Goal: Transaction & Acquisition: Book appointment/travel/reservation

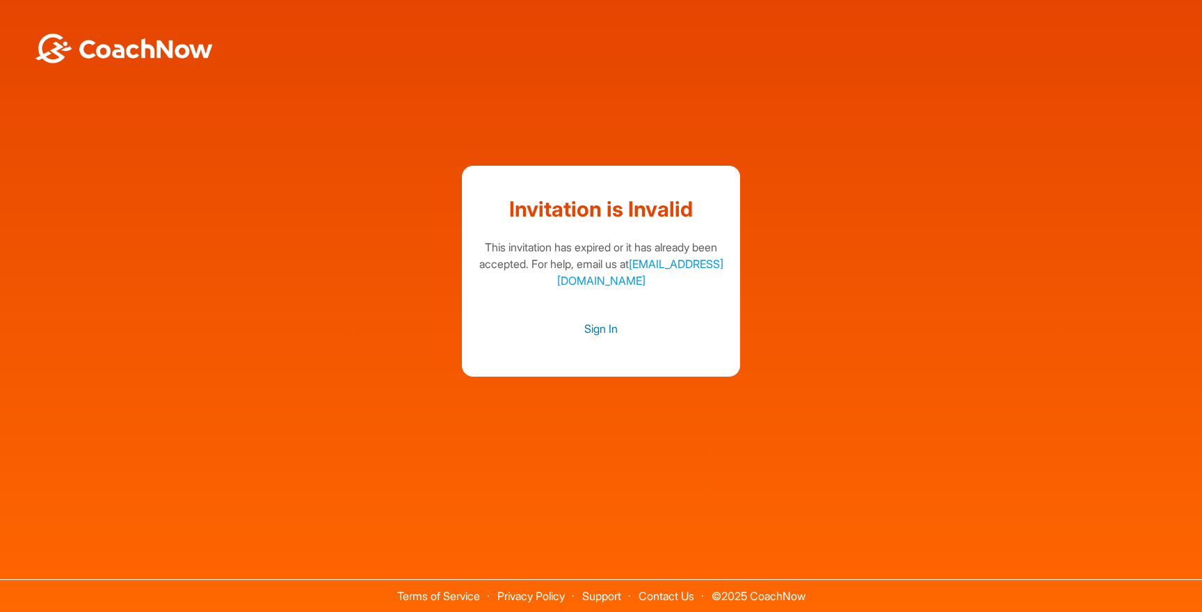
click at [599, 331] on link "Sign In" at bounding box center [601, 328] width 251 height 18
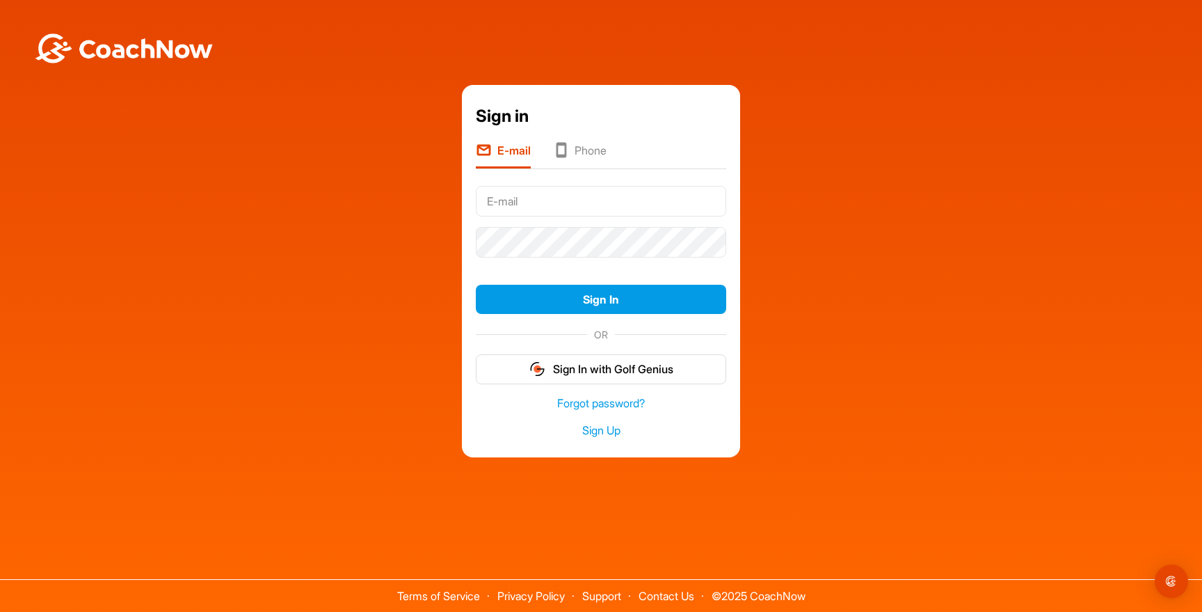
click at [534, 204] on input "text" at bounding box center [601, 201] width 251 height 31
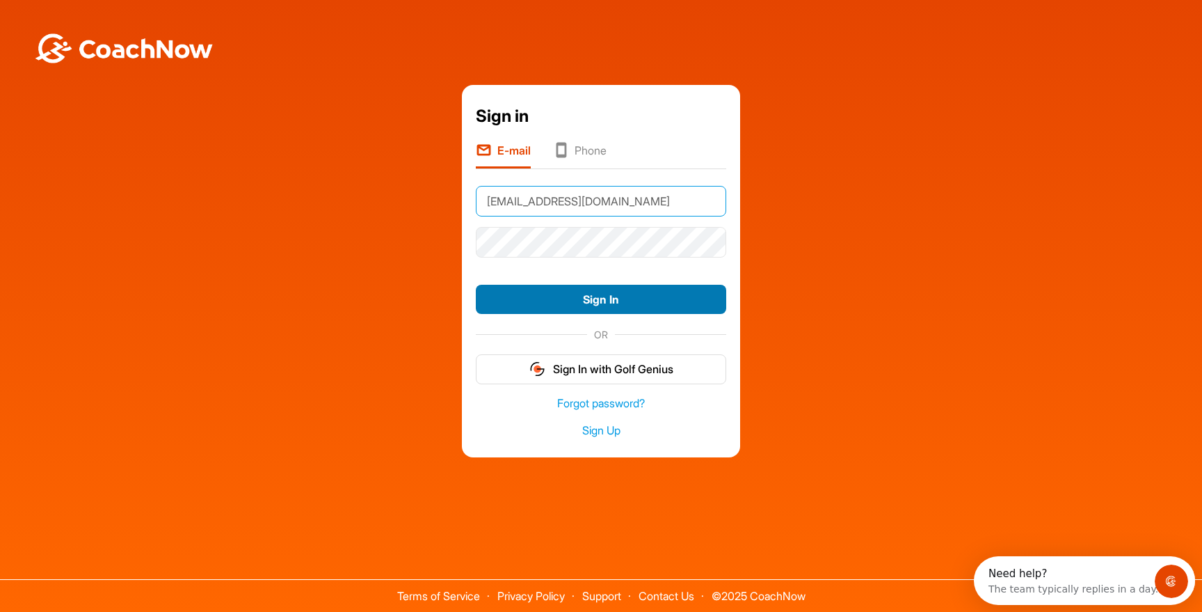
type input "[EMAIL_ADDRESS][DOMAIN_NAME]"
click at [624, 301] on button "Sign In" at bounding box center [601, 300] width 251 height 30
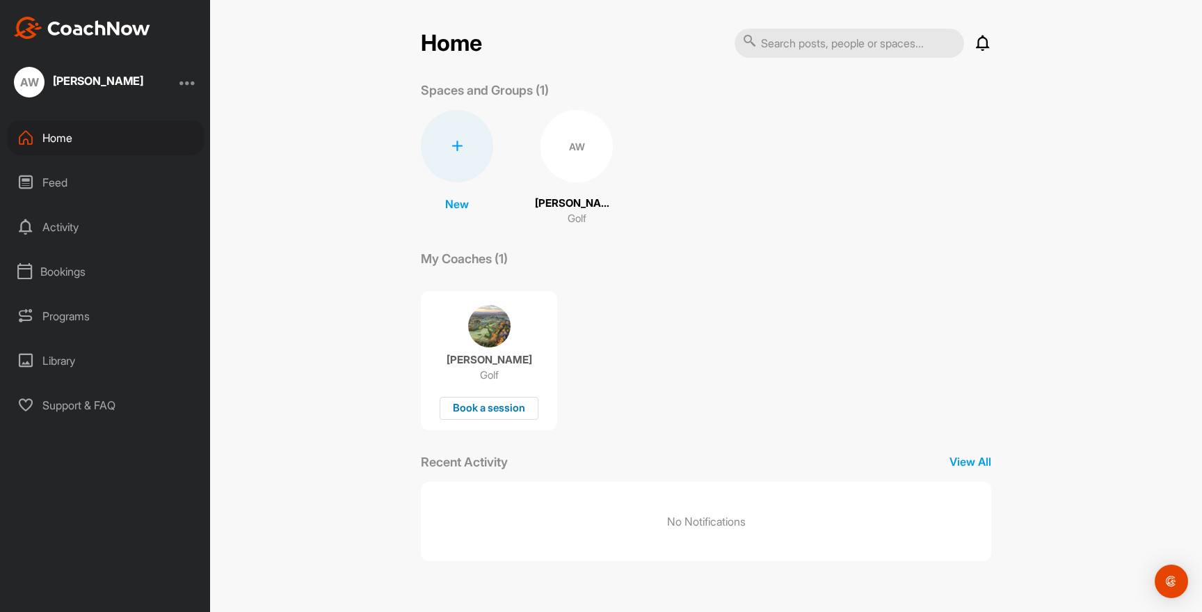
click at [493, 408] on div "Book a session" at bounding box center [489, 408] width 99 height 23
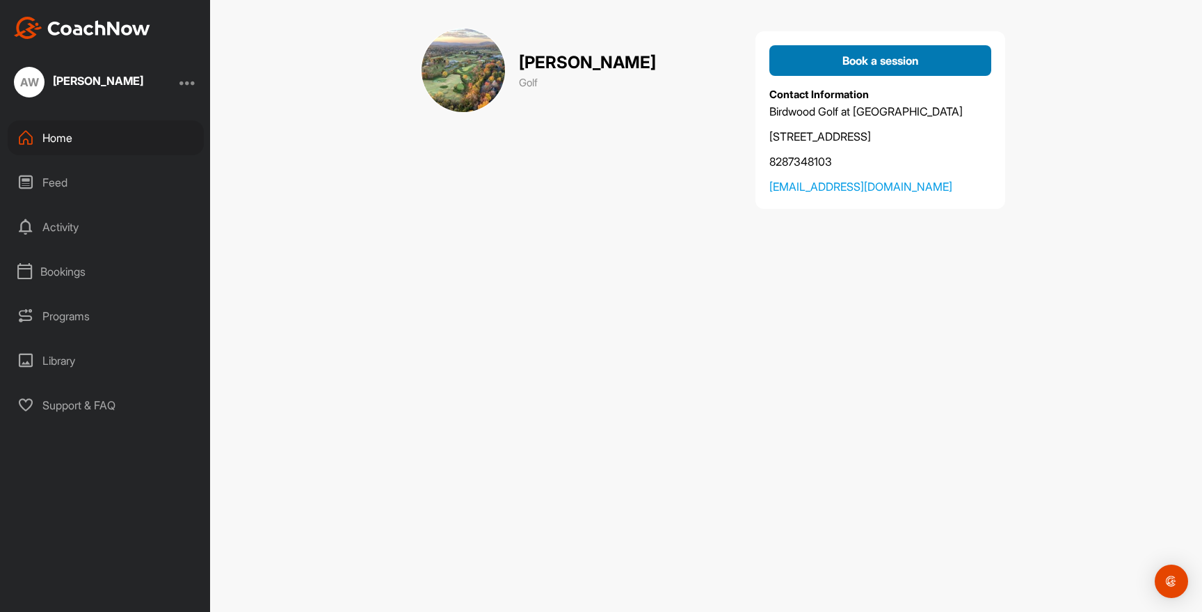
click at [909, 67] on span "Book a session" at bounding box center [881, 61] width 77 height 14
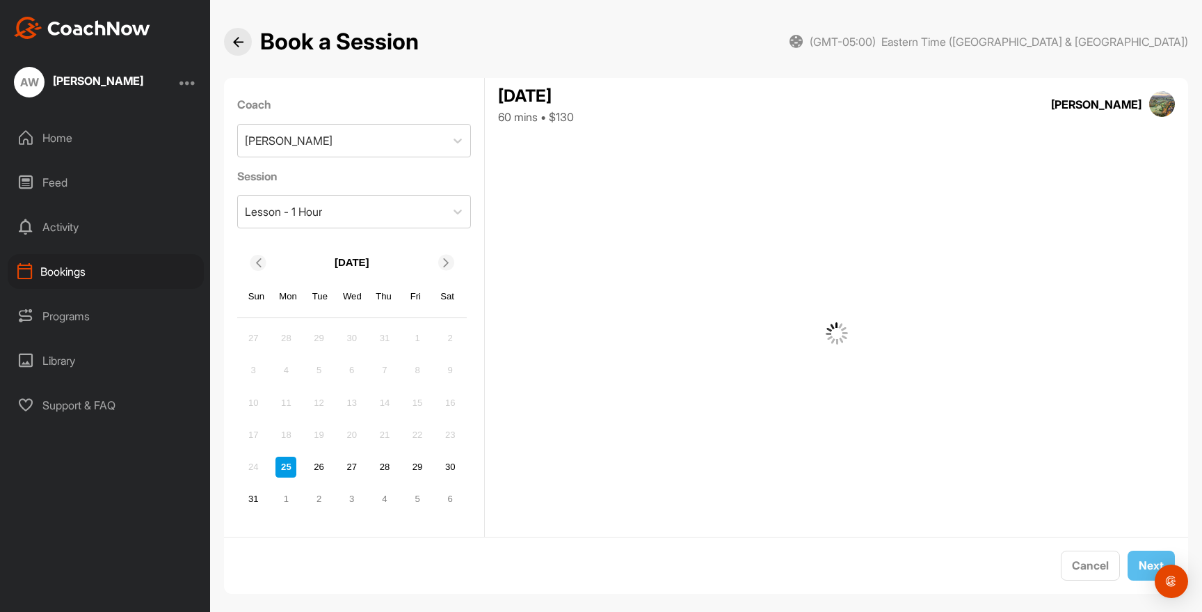
scroll to position [14, 0]
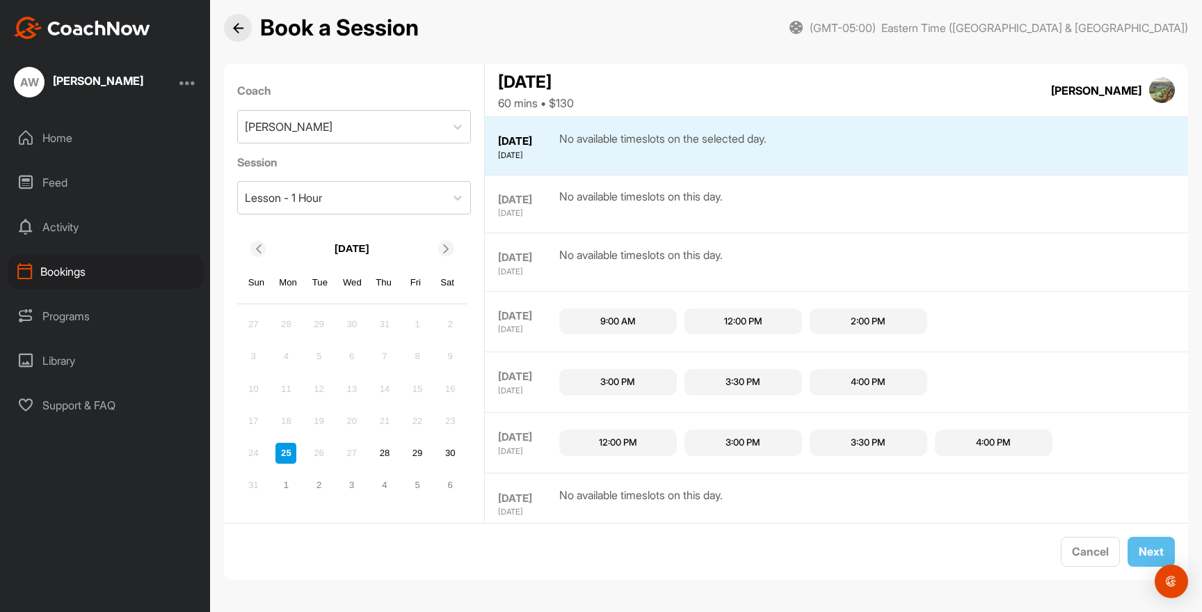
click at [871, 323] on div "2:00 PM" at bounding box center [868, 322] width 35 height 14
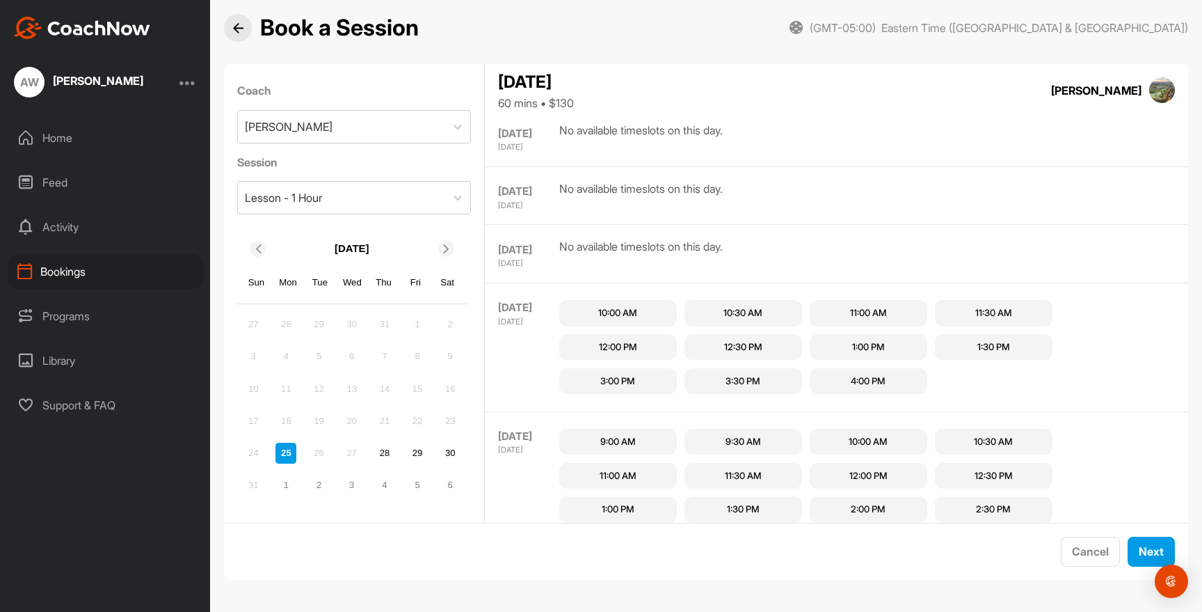
scroll to position [0, 0]
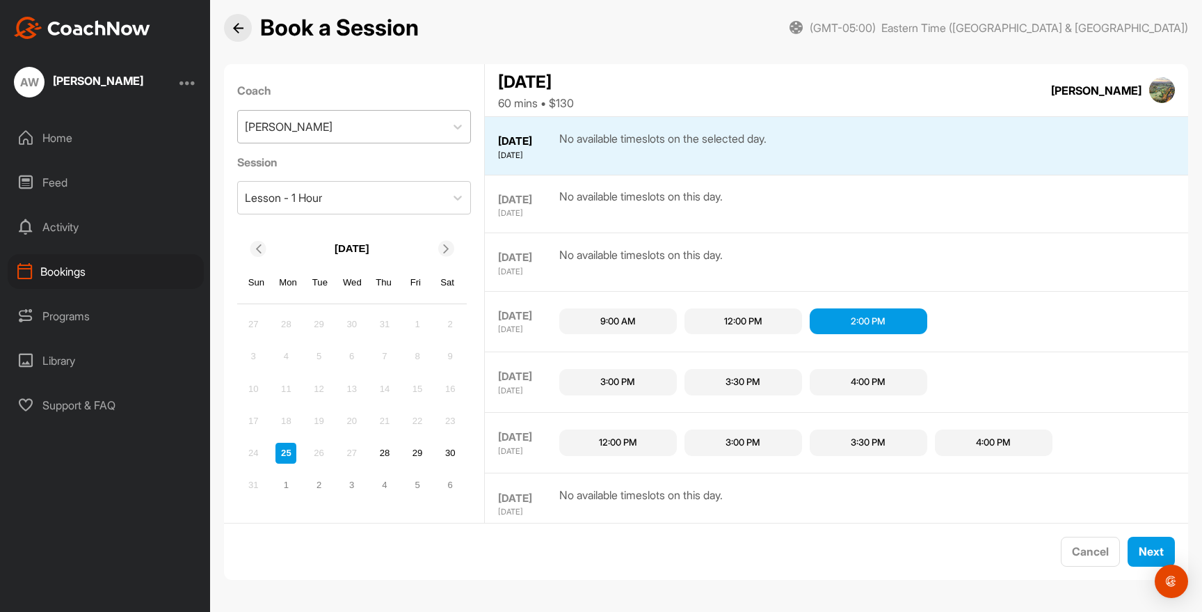
click at [335, 130] on div "Hunter Brown" at bounding box center [342, 127] width 208 height 32
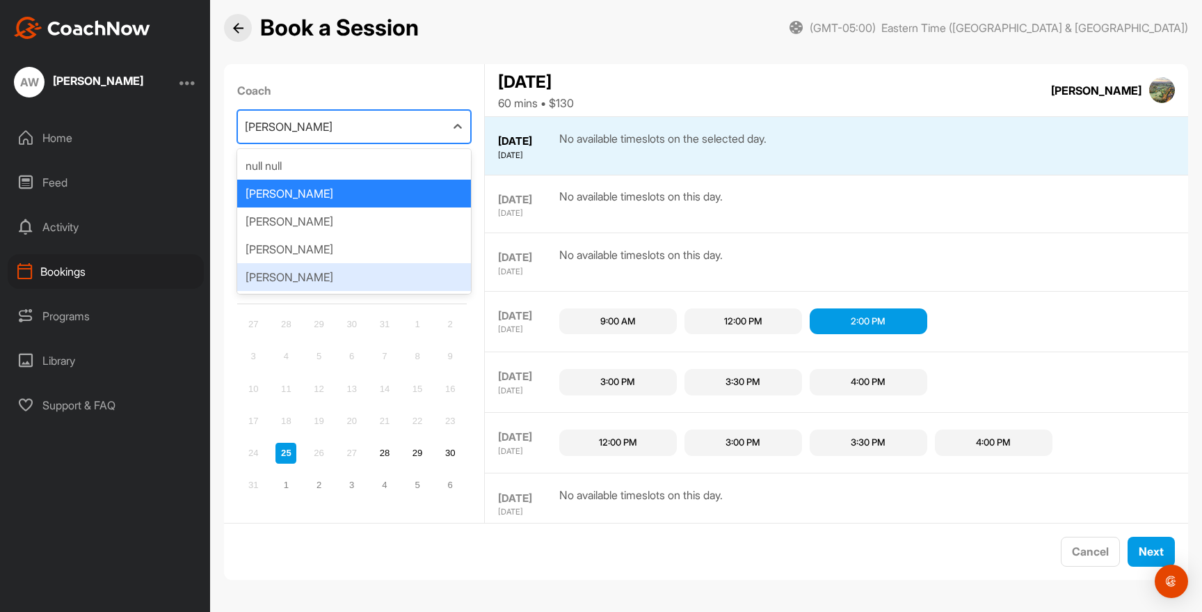
click at [523, 569] on div "Cancel Next" at bounding box center [706, 551] width 964 height 57
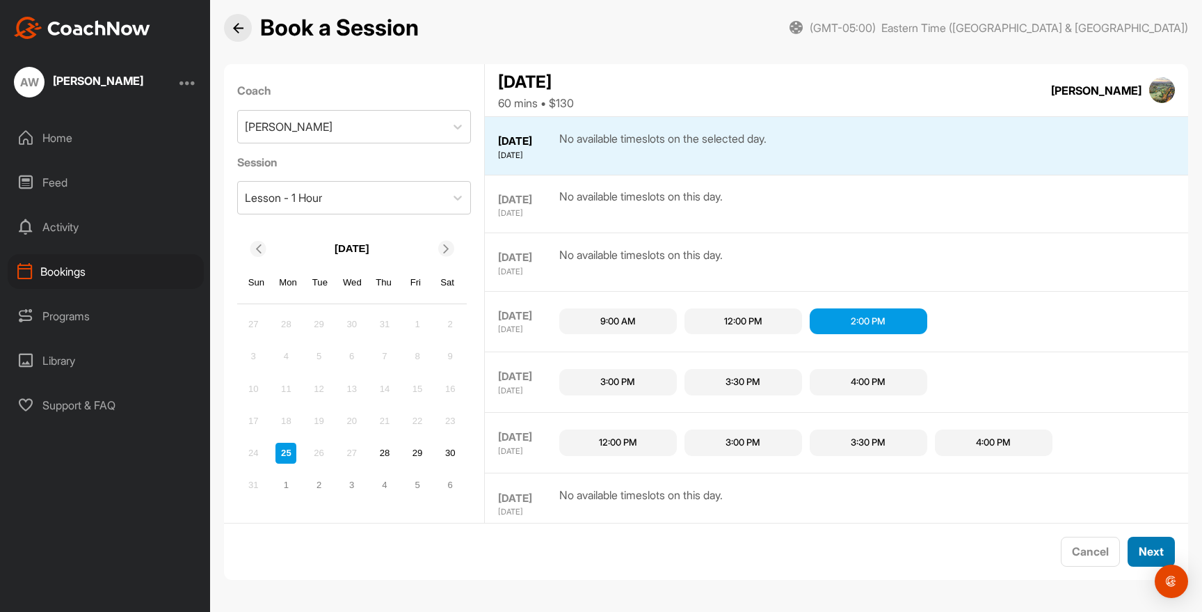
click at [1154, 555] on button "Next" at bounding box center [1151, 552] width 47 height 30
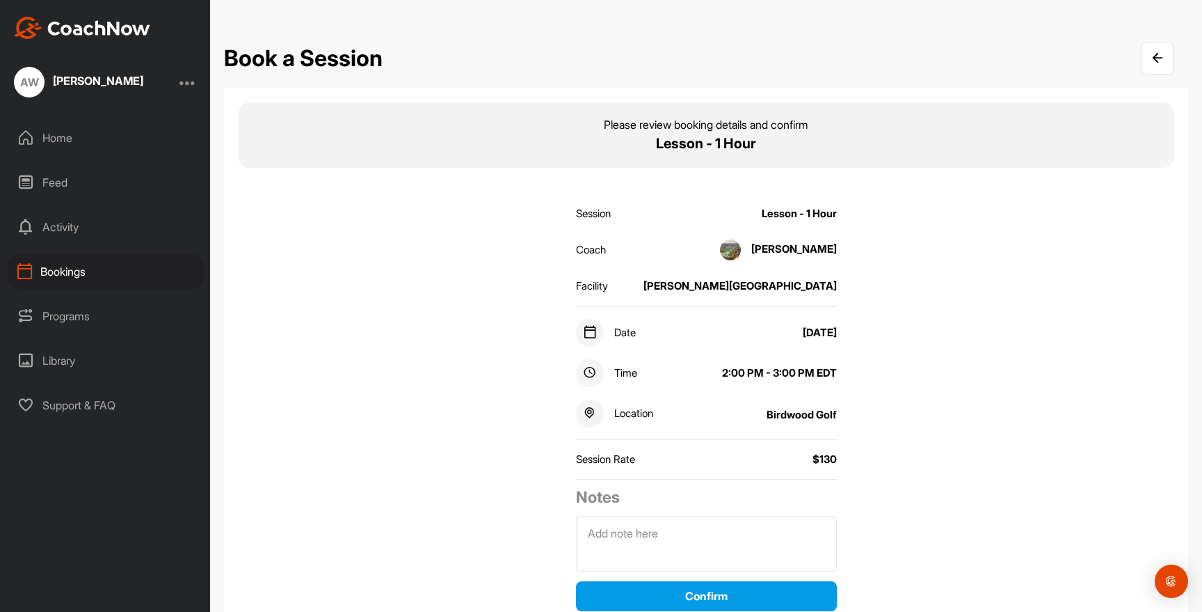
scroll to position [68, 0]
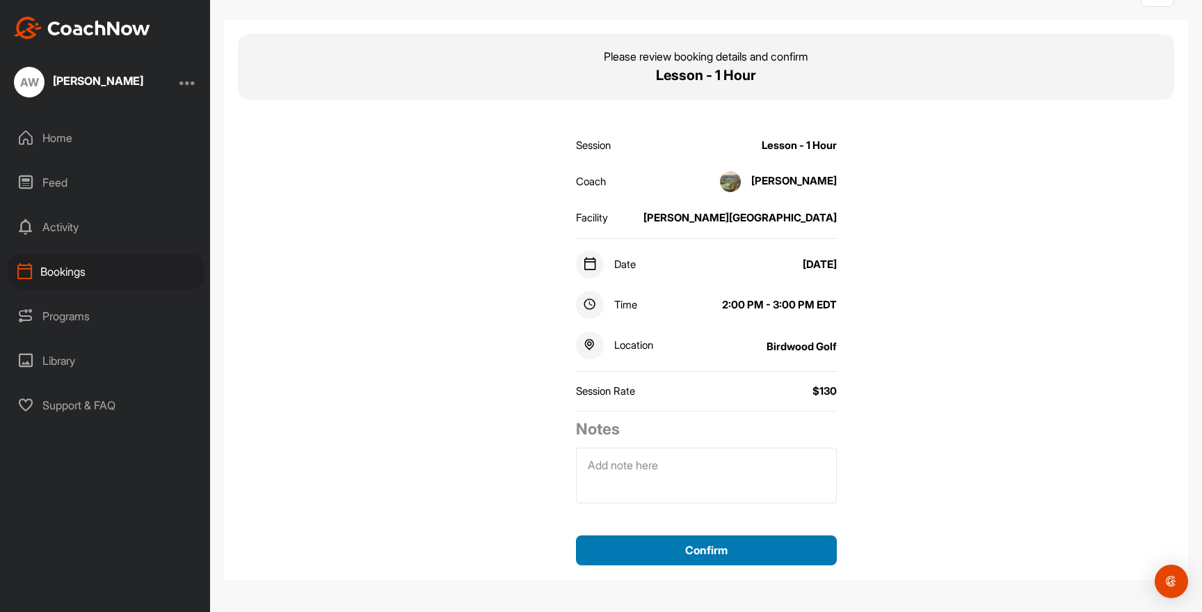
click at [752, 551] on button "Confirm" at bounding box center [706, 550] width 261 height 30
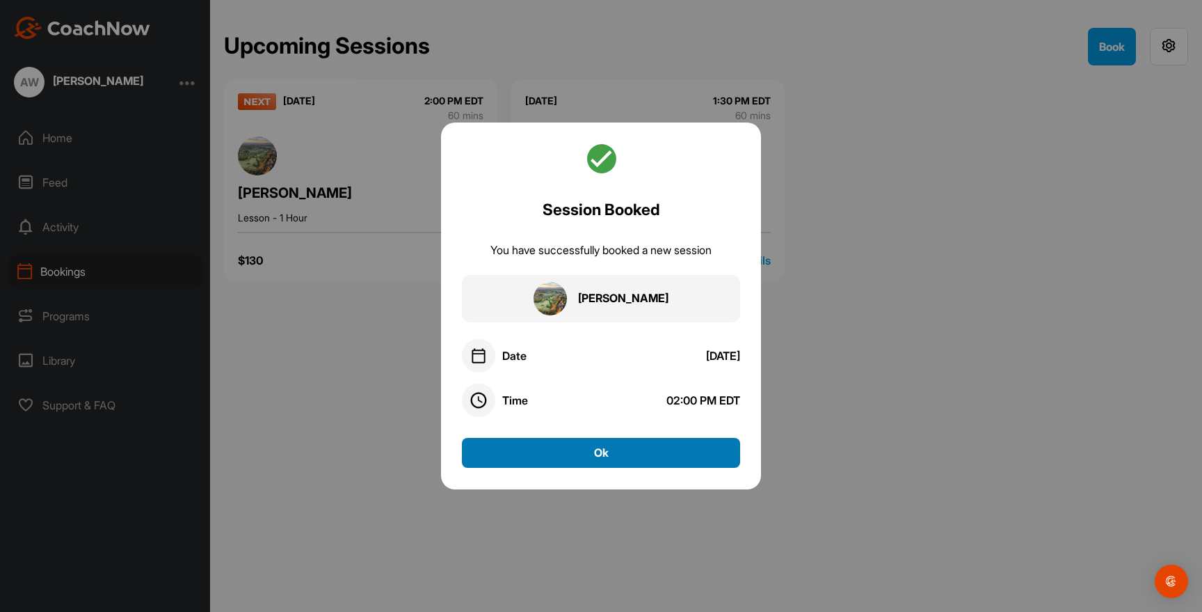
click at [628, 454] on button "Ok" at bounding box center [601, 453] width 278 height 30
